Goal: Check status: Check status

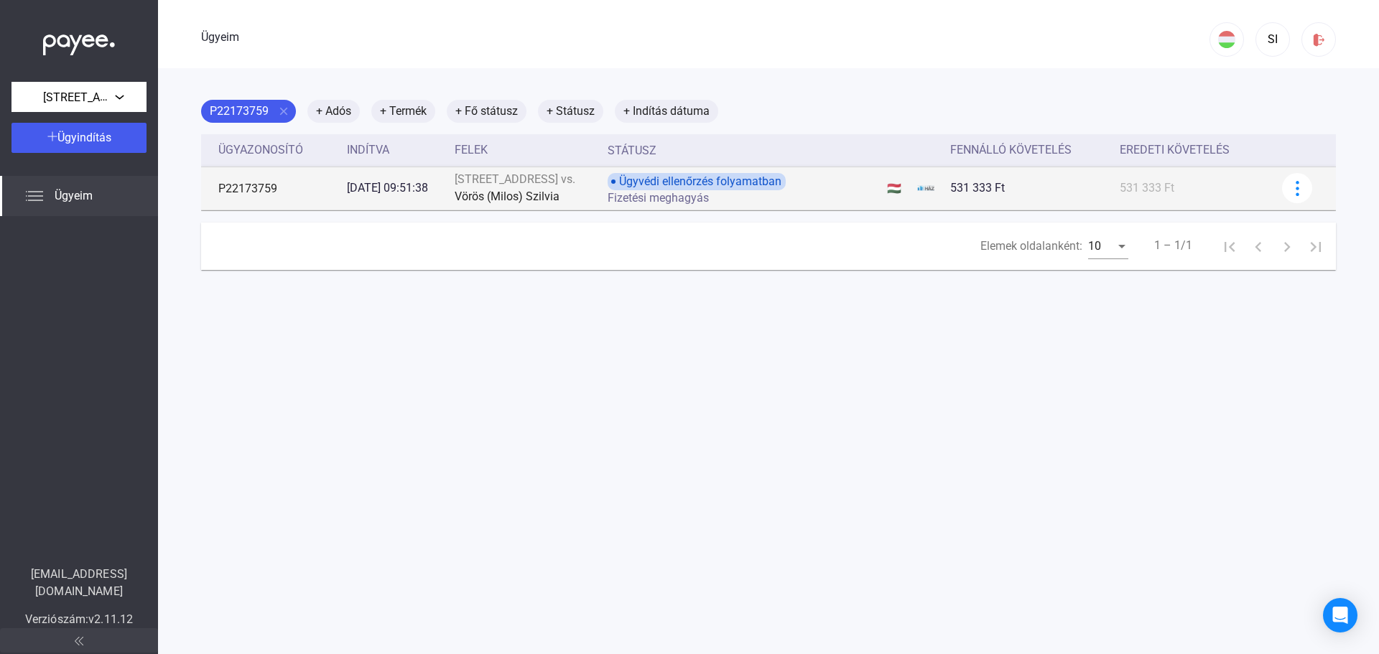
click at [822, 190] on div "Ügyvédi ellenőrzés folyamatban Fizetési meghagyás" at bounding box center [722, 188] width 229 height 31
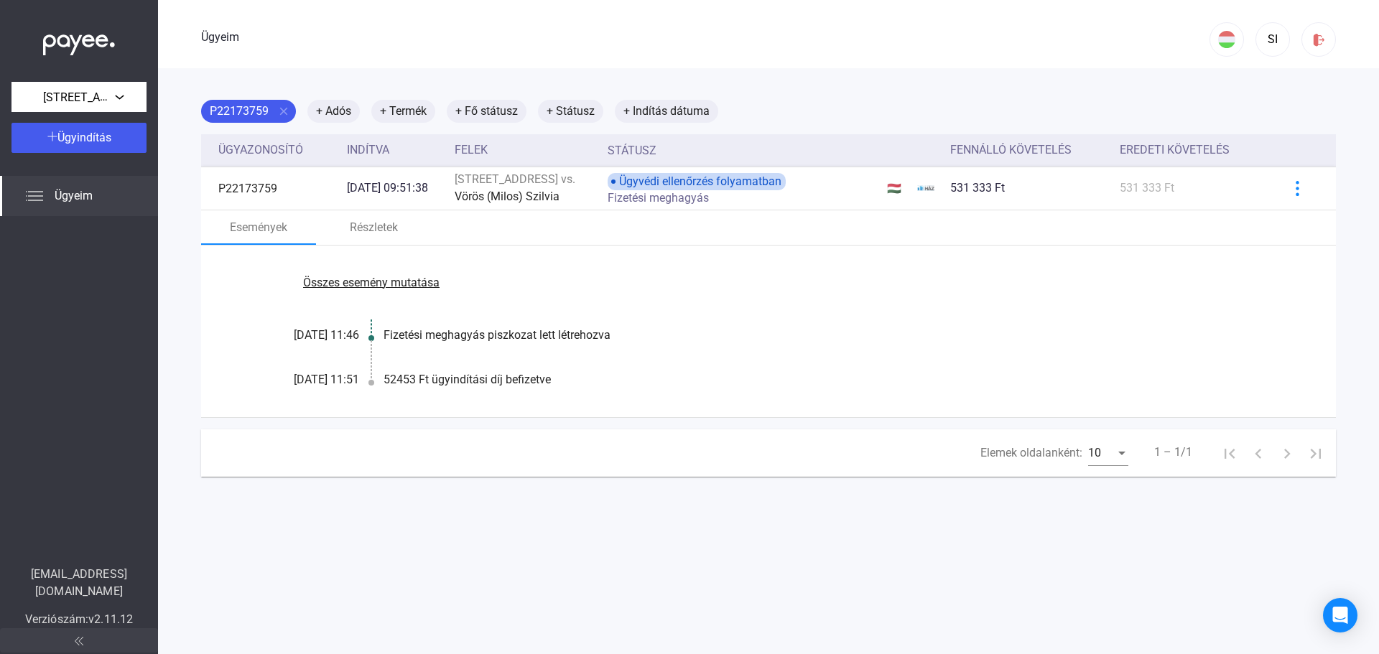
click at [55, 195] on font "Ügyeim" at bounding box center [74, 196] width 38 height 14
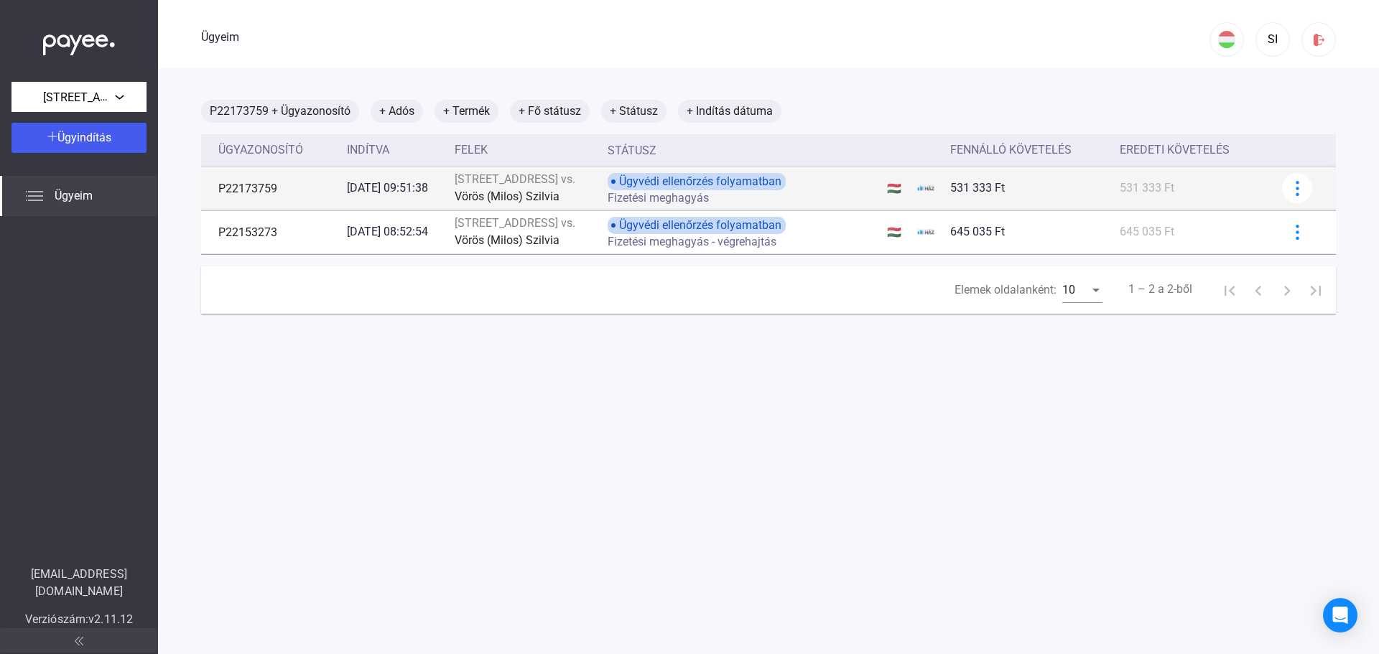
click at [837, 189] on div "Ügyvédi ellenőrzés folyamatban Fizetési meghagyás" at bounding box center [722, 188] width 229 height 31
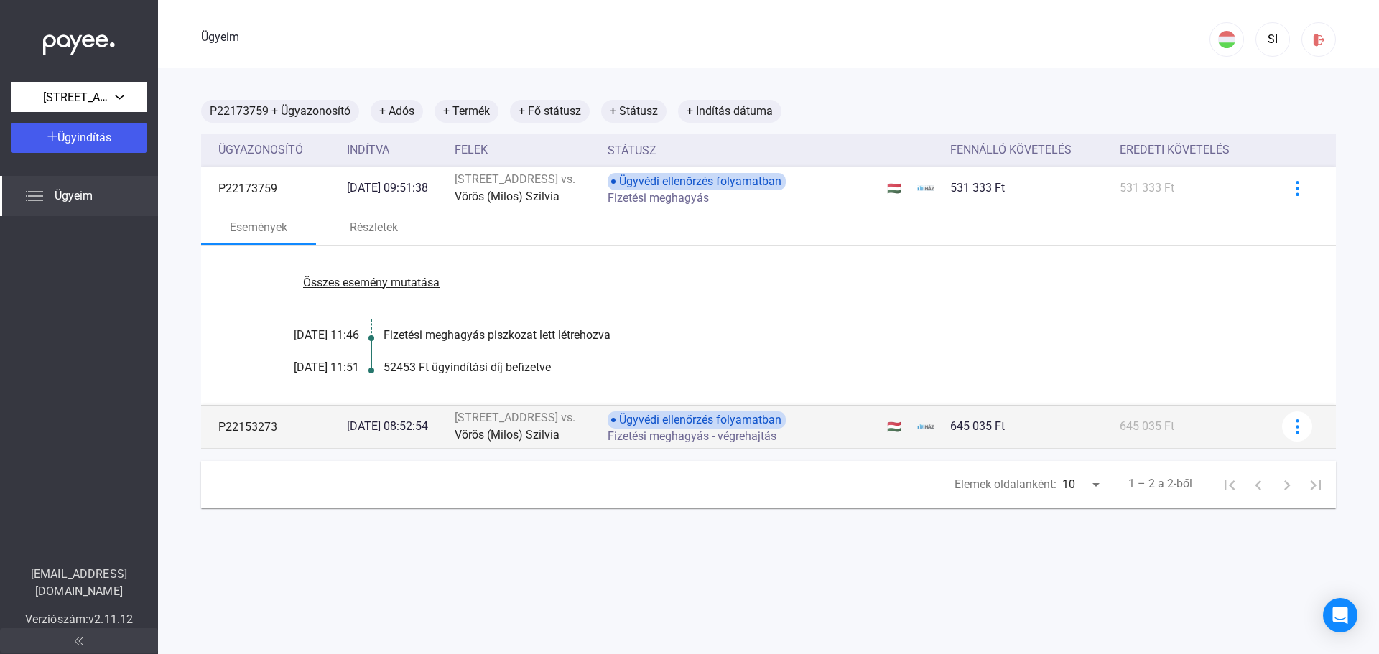
click at [848, 427] on td "Ügyvédi ellenőrzés folyamatban Fizetési meghagyás - végrehajtás" at bounding box center [741, 426] width 279 height 43
